Goal: Find specific page/section: Find specific page/section

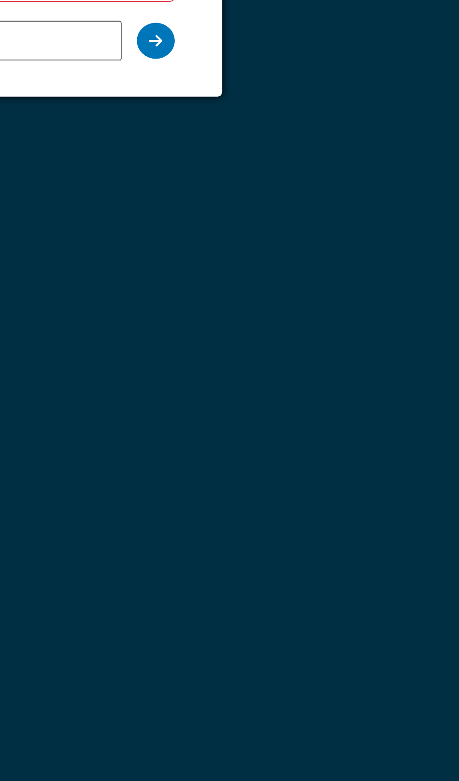
click at [313, 194] on div at bounding box center [309, 190] width 19 height 18
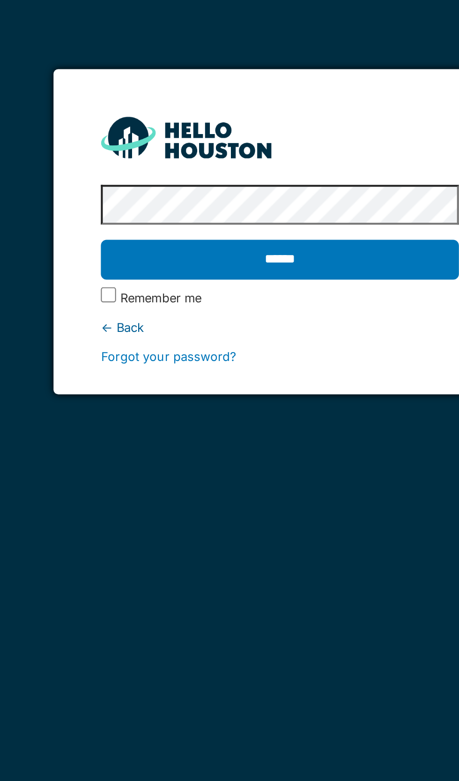
click at [141, 151] on input "******" at bounding box center [229, 161] width 177 height 20
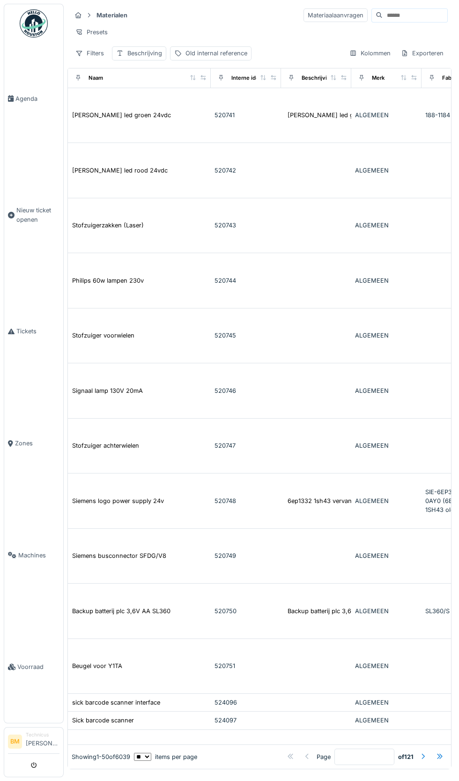
click at [428, 15] on input at bounding box center [415, 15] width 65 height 13
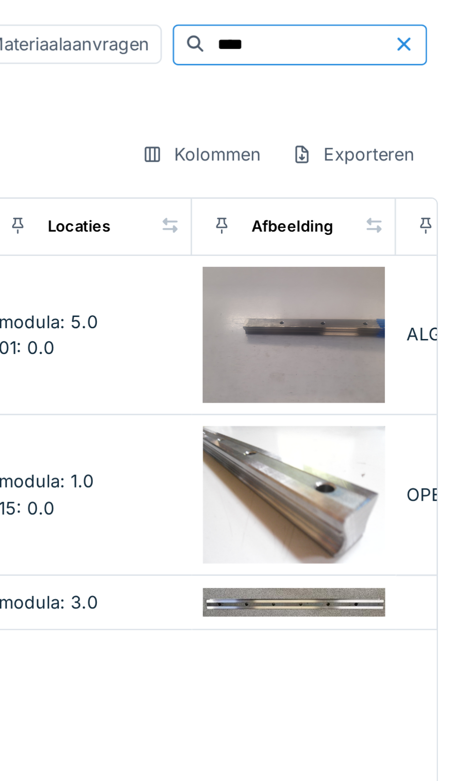
scroll to position [0, 322]
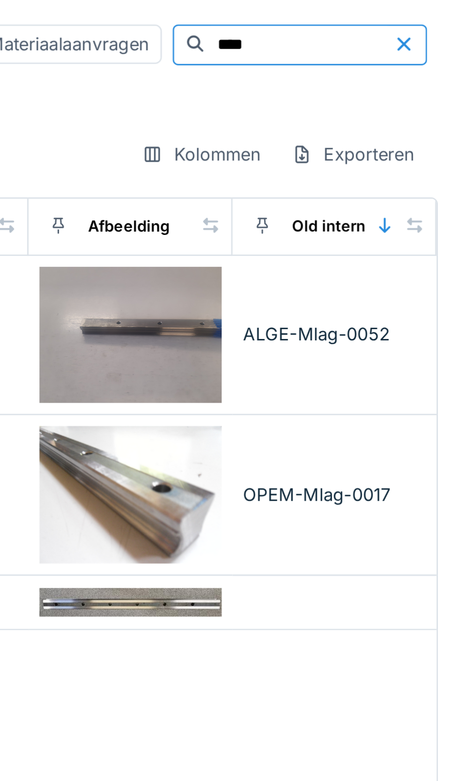
type input "****"
click at [360, 117] on img at bounding box center [346, 115] width 63 height 47
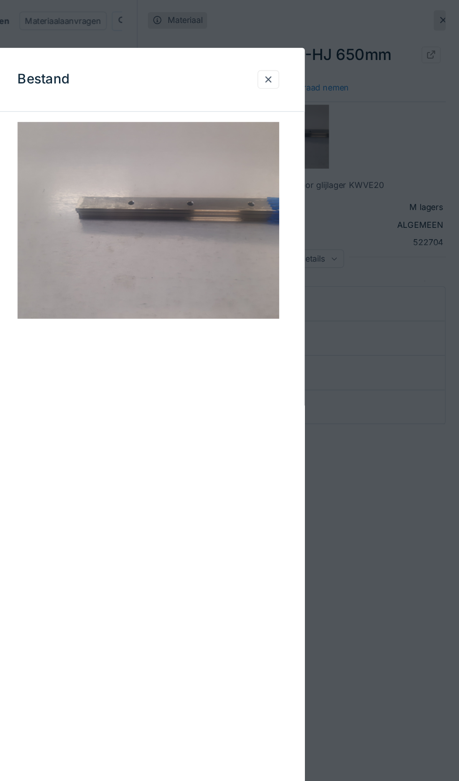
click at [321, 58] on div at bounding box center [318, 58] width 8 height 9
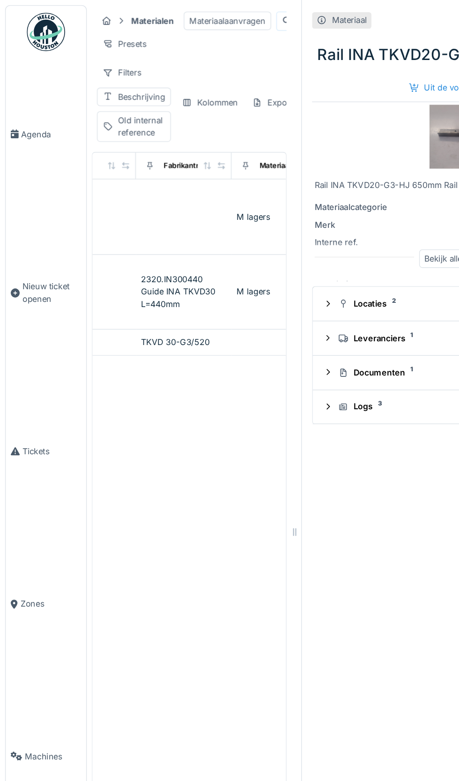
click at [164, 216] on div "2320.IN300440 Guide INA TKVD30 L=440mm" at bounding box center [135, 214] width 63 height 27
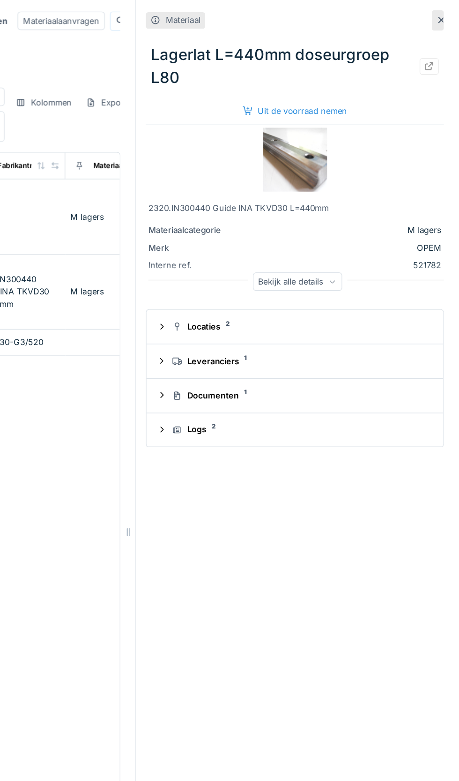
click at [327, 240] on div "Locaties 2" at bounding box center [342, 239] width 188 height 9
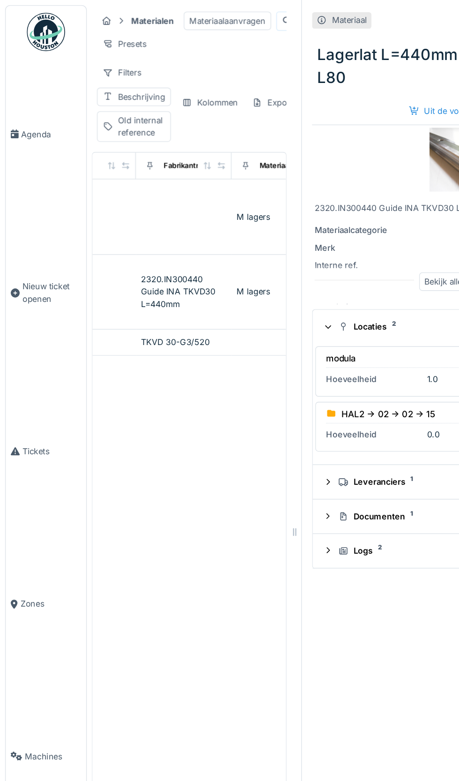
click at [169, 255] on td "TKVD 30-G3/520" at bounding box center [135, 251] width 70 height 19
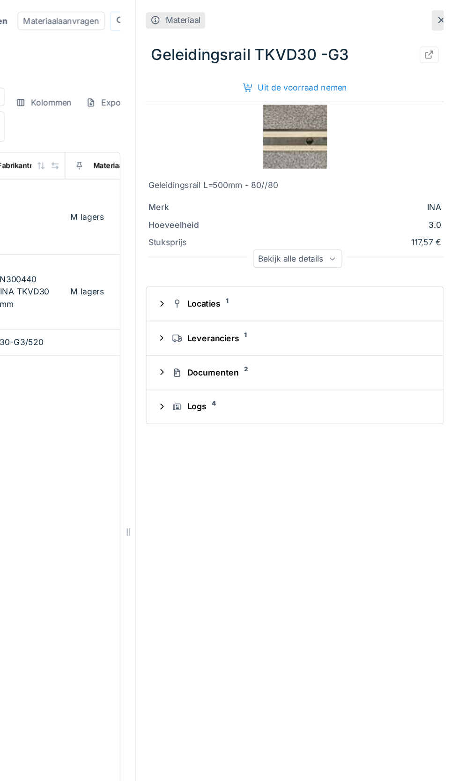
click at [328, 225] on div "Locaties 1" at bounding box center [342, 222] width 188 height 9
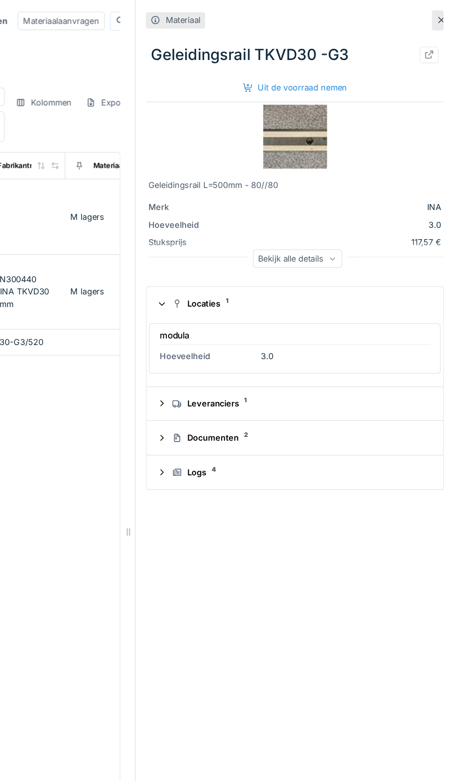
click at [340, 105] on img at bounding box center [338, 100] width 47 height 47
click at [446, 15] on icon at bounding box center [446, 15] width 5 height 5
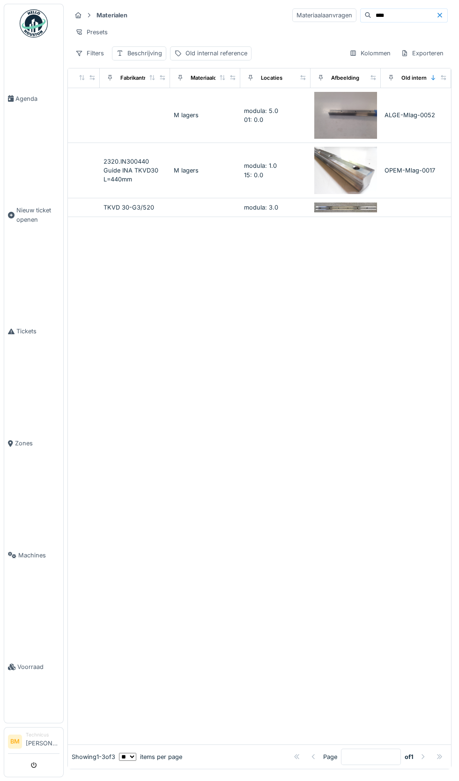
scroll to position [0, 320]
